Goal: Task Accomplishment & Management: Manage account settings

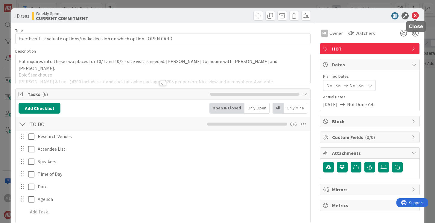
click at [415, 16] on icon at bounding box center [415, 15] width 7 height 7
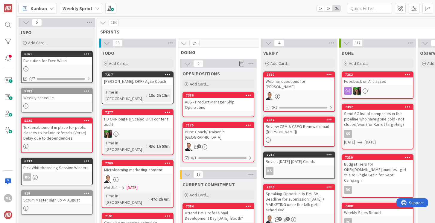
click at [80, 7] on b "Weekly Sprint" at bounding box center [78, 8] width 30 height 6
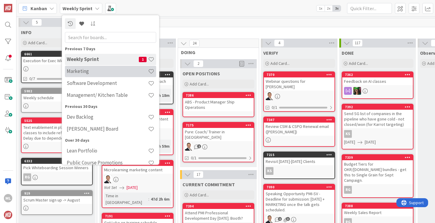
click at [82, 71] on h4 "Marketing" at bounding box center [107, 71] width 81 height 6
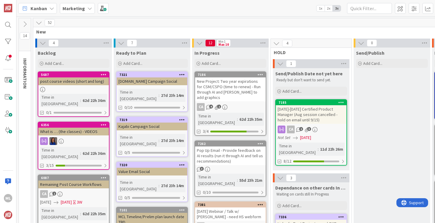
click at [229, 96] on div "New Project: Two year expirations for CSM/CSPO (time to renew) - Run through AI…" at bounding box center [230, 90] width 71 height 24
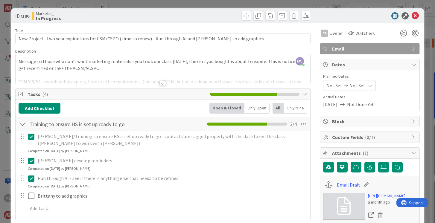
click at [365, 104] on span "Not Done Yet" at bounding box center [360, 104] width 27 height 7
click at [355, 86] on span "Not Set" at bounding box center [358, 85] width 16 height 7
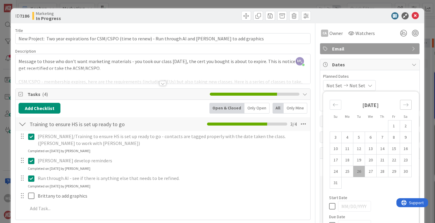
click at [406, 106] on icon "Move forward to switch to the next month." at bounding box center [406, 105] width 6 height 6
click at [346, 126] on td "1" at bounding box center [347, 126] width 12 height 11
type input "[DATE]"
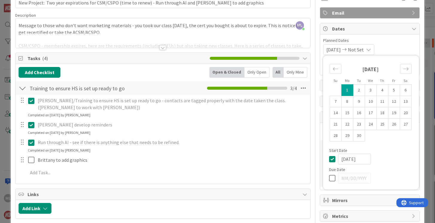
scroll to position [37, 0]
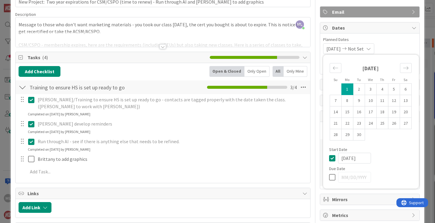
click at [333, 176] on icon at bounding box center [333, 177] width 9 height 7
click at [348, 87] on td "1" at bounding box center [347, 89] width 12 height 11
type input "[DATE]"
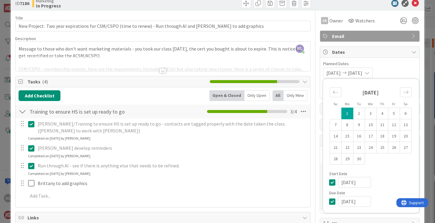
scroll to position [0, 0]
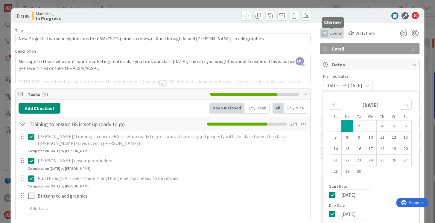
click at [335, 33] on span "Owner" at bounding box center [335, 33] width 13 height 7
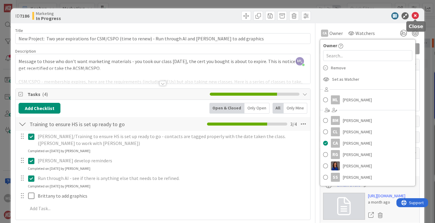
click at [416, 16] on icon at bounding box center [415, 15] width 7 height 7
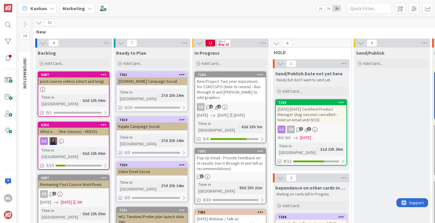
click at [233, 92] on div "New Project: Two year expirations for CSM/CSPO (time to renew) - Run through AI…" at bounding box center [230, 90] width 71 height 24
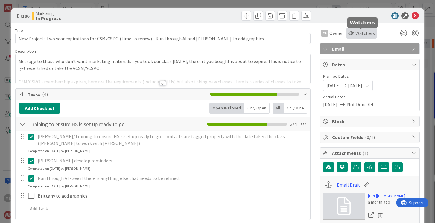
click at [358, 35] on span "Watchers" at bounding box center [364, 33] width 19 height 7
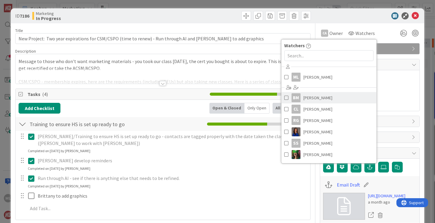
click at [285, 96] on span at bounding box center [286, 97] width 4 height 9
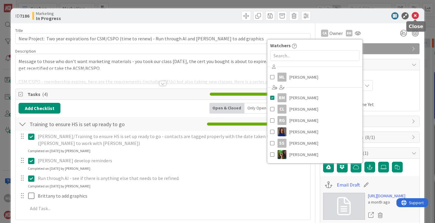
click at [417, 14] on icon at bounding box center [415, 15] width 7 height 7
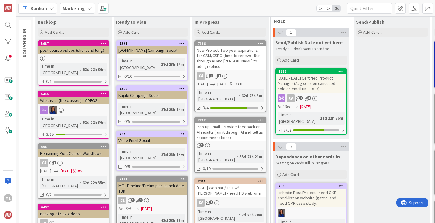
scroll to position [31, 0]
click at [224, 132] on div "Pop Up Email - Provide feedback on AI results (run it through AI and tell us re…" at bounding box center [230, 132] width 71 height 19
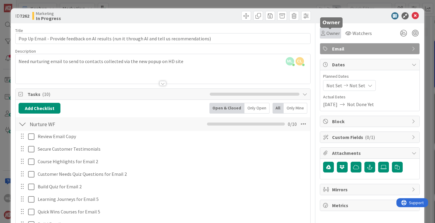
click at [328, 33] on span "Owner" at bounding box center [332, 33] width 13 height 7
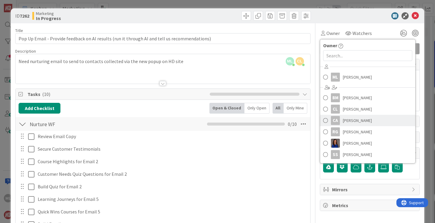
click at [326, 120] on span at bounding box center [325, 120] width 5 height 9
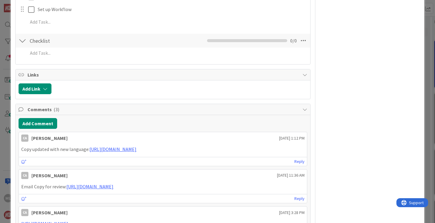
scroll to position [242, 0]
